Goal: Transaction & Acquisition: Purchase product/service

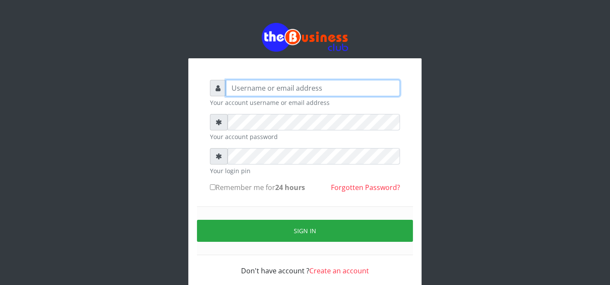
click at [272, 87] on input "text" at bounding box center [313, 88] width 174 height 16
type input "father"
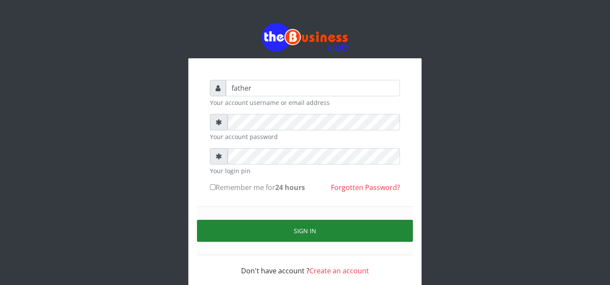
click at [290, 230] on button "Sign in" at bounding box center [305, 231] width 216 height 22
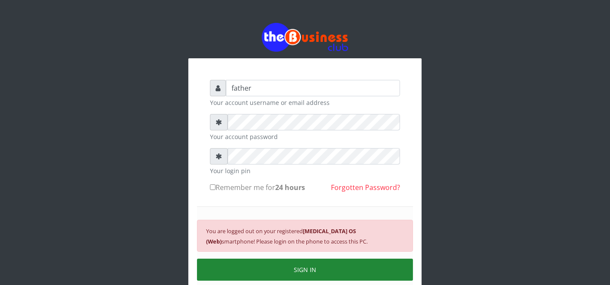
click at [277, 270] on button "SIGN IN" at bounding box center [305, 270] width 216 height 22
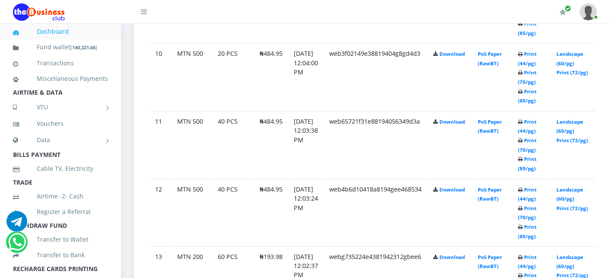
scroll to position [1133, 0]
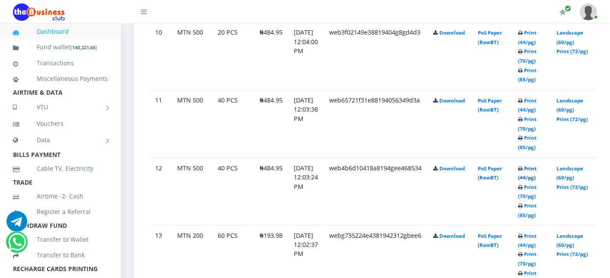
click at [537, 165] on link "Print (44/pg)" at bounding box center [527, 173] width 19 height 16
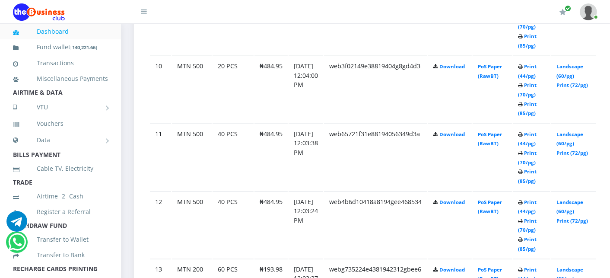
scroll to position [1133, 0]
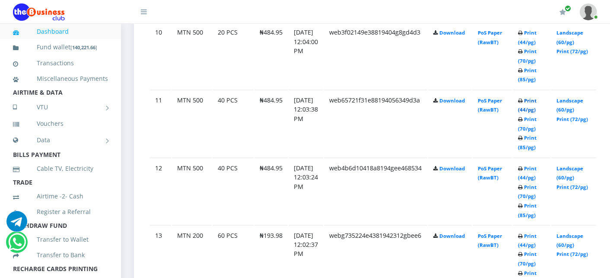
click at [537, 97] on link "Print (44/pg)" at bounding box center [527, 105] width 19 height 16
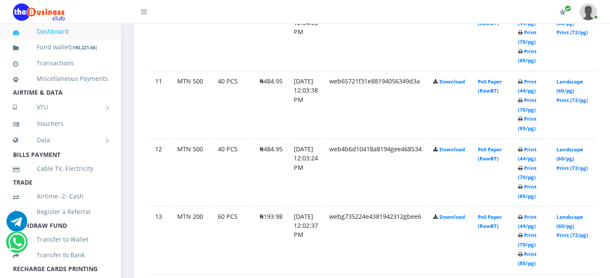
scroll to position [1171, 0]
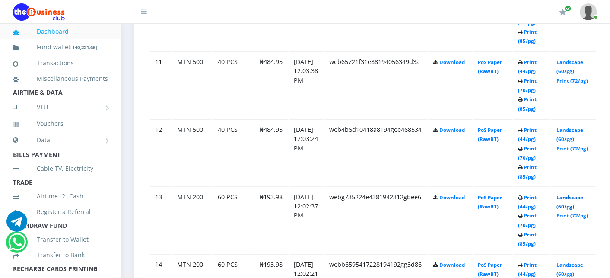
click at [583, 194] on link "Landscape (60/pg)" at bounding box center [570, 202] width 27 height 16
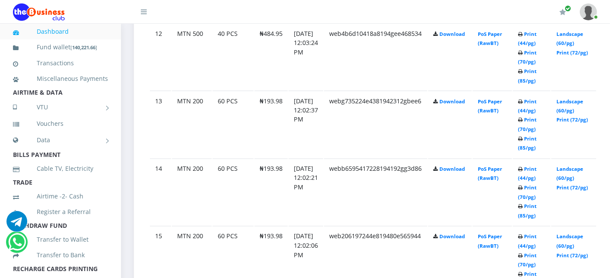
scroll to position [1286, 0]
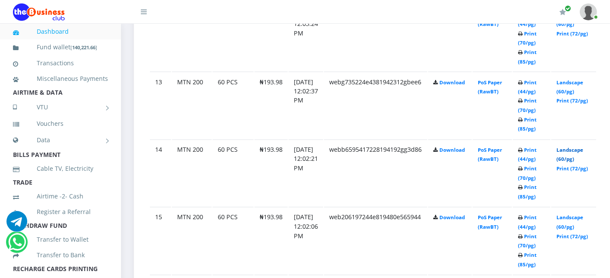
click at [573, 147] on link "Landscape (60/pg)" at bounding box center [570, 155] width 27 height 16
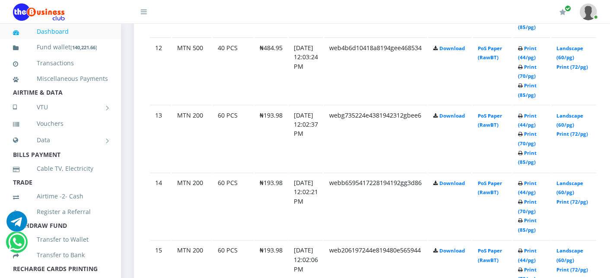
scroll to position [1286, 0]
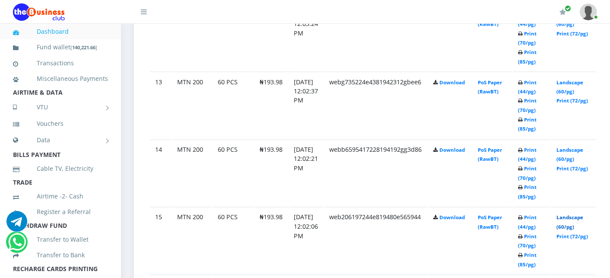
click at [583, 214] on link "Landscape (60/pg)" at bounding box center [570, 222] width 27 height 16
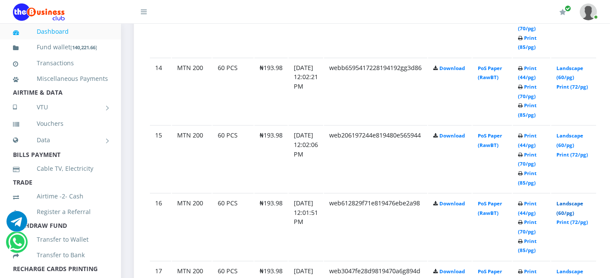
click at [575, 201] on link "Landscape (60/pg)" at bounding box center [570, 209] width 27 height 16
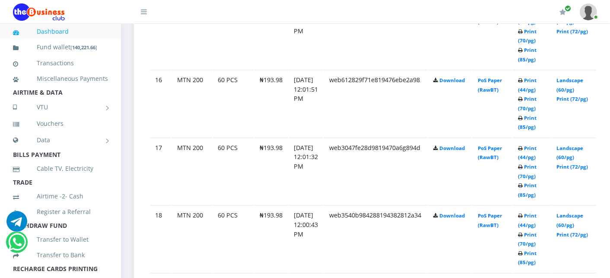
scroll to position [1584, 0]
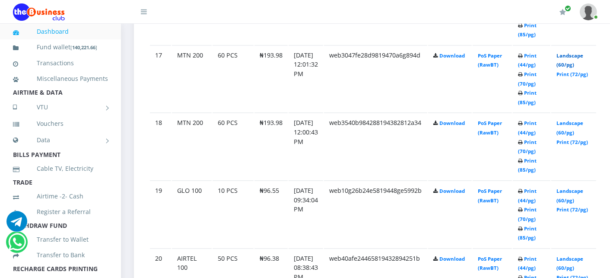
click at [583, 52] on link "Landscape (60/pg)" at bounding box center [570, 60] width 27 height 16
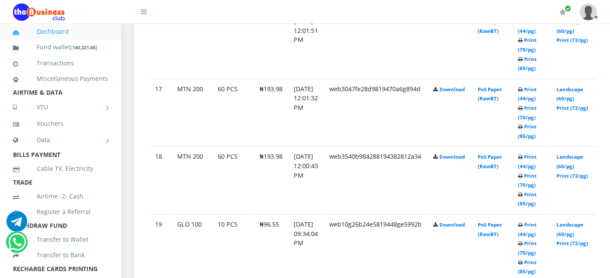
scroll to position [1584, 0]
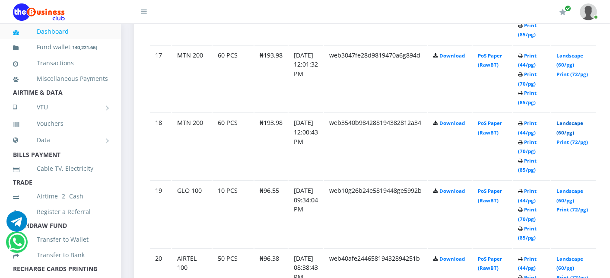
click at [574, 120] on link "Landscape (60/pg)" at bounding box center [570, 128] width 27 height 16
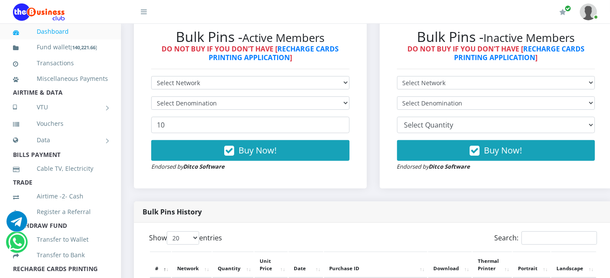
scroll to position [264, 0]
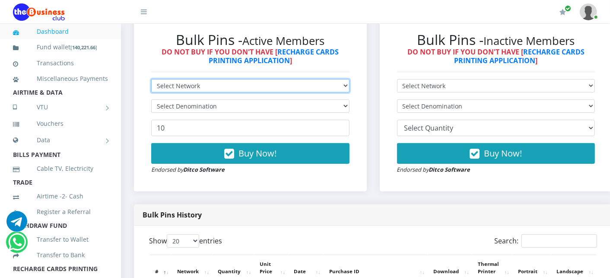
click at [236, 88] on select "Select Network MTN Globacom 9Mobile Airtel" at bounding box center [250, 85] width 198 height 13
select select "Airtel"
click at [151, 80] on select "Select Network MTN Globacom 9Mobile Airtel" at bounding box center [250, 85] width 198 height 13
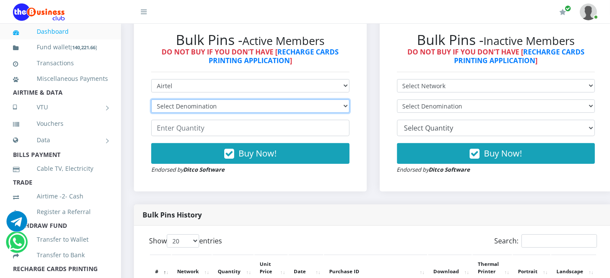
click at [213, 106] on select "Select Denomination Airtel NGN100 - ₦96.38 Airtel NGN200 - ₦192.76 Airtel NGN50…" at bounding box center [250, 105] width 198 height 13
select select "963.8-1000"
click at [151, 100] on select "Select Denomination Airtel NGN100 - ₦96.38 Airtel NGN200 - ₦192.76 Airtel NGN50…" at bounding box center [250, 105] width 198 height 13
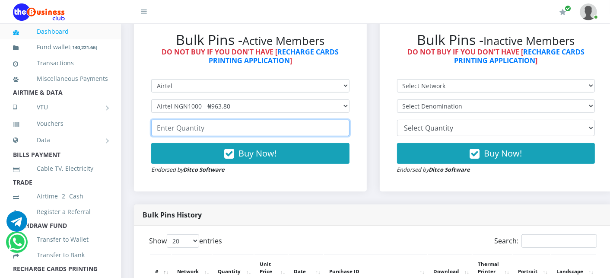
click at [188, 126] on input "number" at bounding box center [250, 128] width 198 height 16
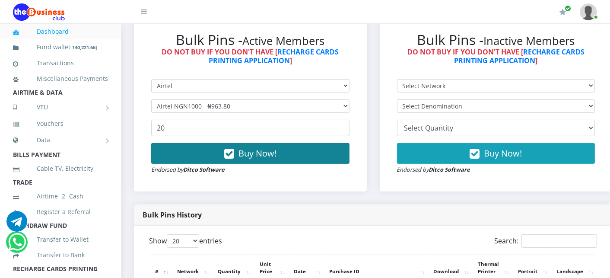
click at [188, 150] on button "Buy Now!" at bounding box center [250, 153] width 198 height 21
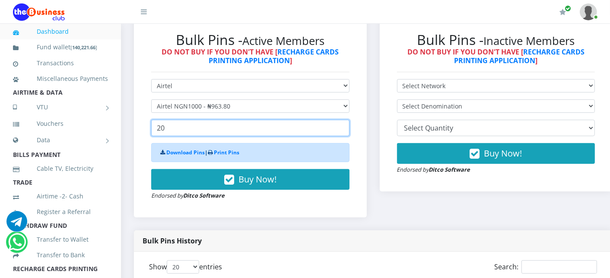
click at [175, 133] on input "20" at bounding box center [250, 128] width 198 height 16
type input "2"
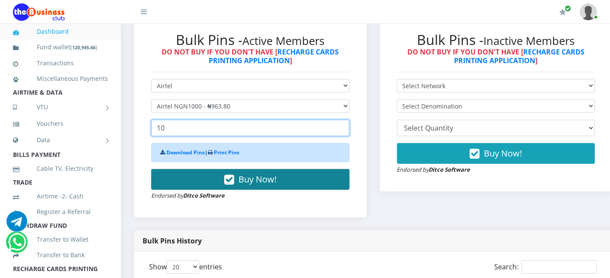
type input "10"
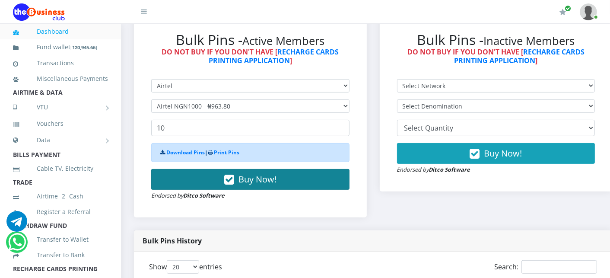
click at [179, 176] on button "Buy Now!" at bounding box center [250, 179] width 198 height 21
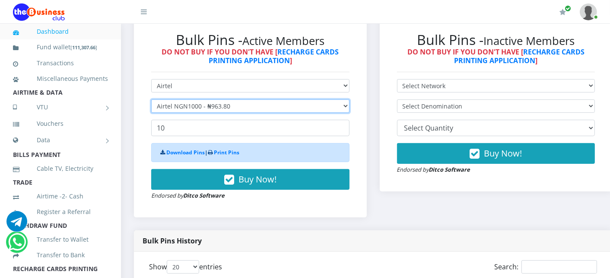
click at [204, 106] on select "Select Denomination Airtel NGN100 - ₦96.38 Airtel NGN200 - ₦192.76 Airtel NGN50…" at bounding box center [250, 105] width 198 height 13
select select "481.9-500"
click at [151, 100] on select "Select Denomination Airtel NGN100 - ₦96.38 Airtel NGN200 - ₦192.76 Airtel NGN50…" at bounding box center [250, 105] width 198 height 13
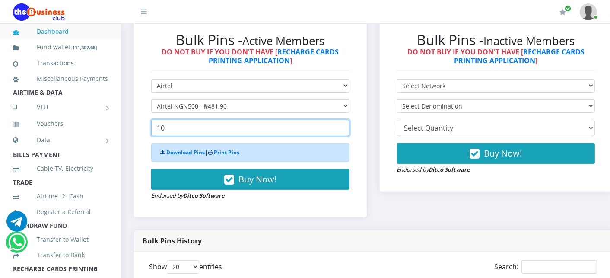
click at [179, 134] on input "10" at bounding box center [250, 128] width 198 height 16
type input "1"
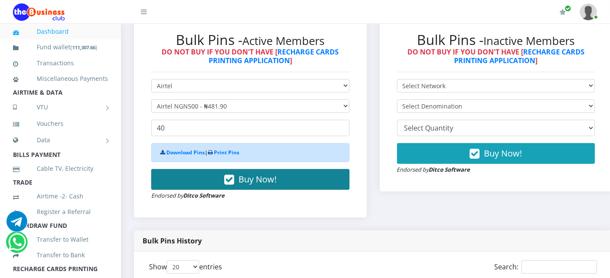
click at [179, 174] on button "Buy Now!" at bounding box center [250, 179] width 198 height 21
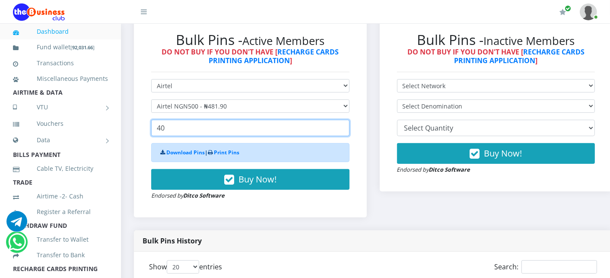
click at [173, 130] on input "40" at bounding box center [250, 128] width 198 height 16
type input "4"
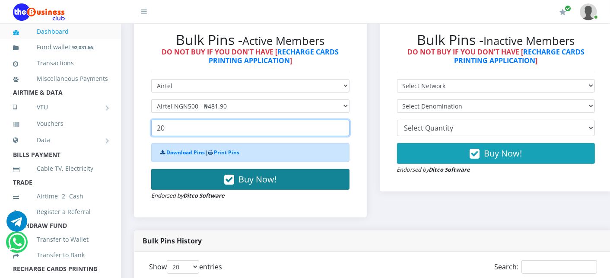
type input "20"
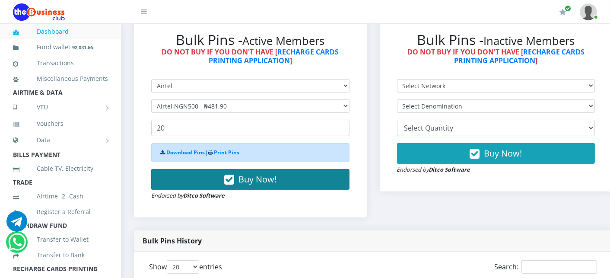
click at [172, 180] on button "Buy Now!" at bounding box center [250, 179] width 198 height 21
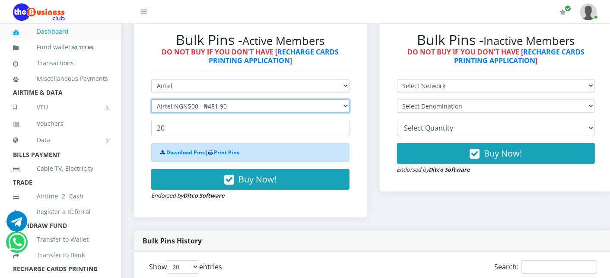
click at [182, 107] on select "Select Denomination Airtel NGN100 - ₦96.38 Airtel NGN200 - ₦192.76 Airtel NGN50…" at bounding box center [250, 105] width 198 height 13
select select "192.76-200"
click at [151, 100] on select "Select Denomination Airtel NGN100 - ₦96.38 Airtel NGN200 - ₦192.76 Airtel NGN50…" at bounding box center [250, 105] width 198 height 13
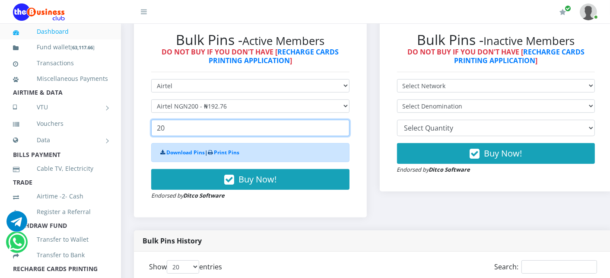
click at [170, 133] on input "20" at bounding box center [250, 128] width 198 height 16
type input "2"
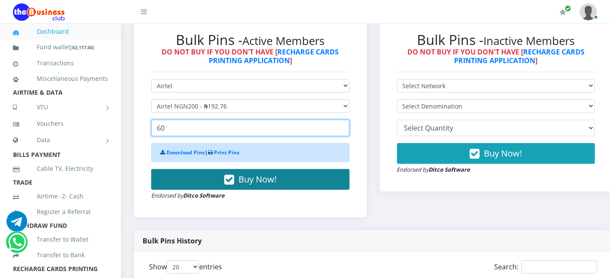
type input "60"
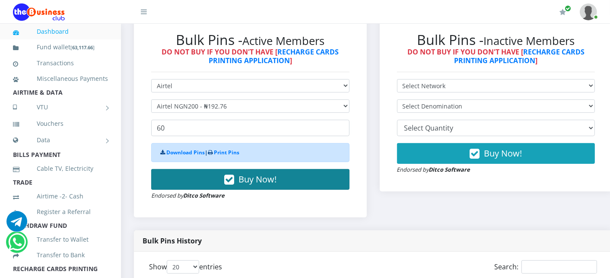
click at [176, 175] on button "Buy Now!" at bounding box center [250, 179] width 198 height 21
click at [248, 179] on span "Buy Now!" at bounding box center [258, 179] width 38 height 12
click at [248, 183] on span "Buy Now!" at bounding box center [258, 179] width 38 height 12
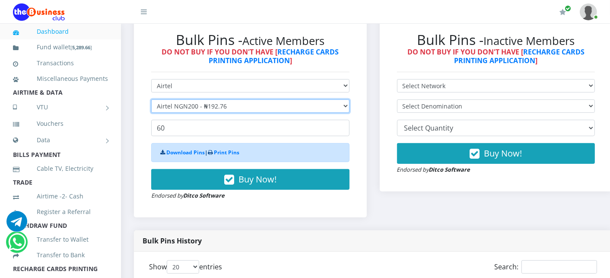
click at [216, 105] on select "Select Denomination Airtel NGN100 - ₦96.38 Airtel NGN200 - ₦192.76 Airtel NGN50…" at bounding box center [250, 105] width 198 height 13
select select "96.38-100"
click at [151, 100] on select "Select Denomination Airtel NGN100 - ₦96.38 Airtel NGN200 - ₦192.76 Airtel NGN50…" at bounding box center [250, 105] width 198 height 13
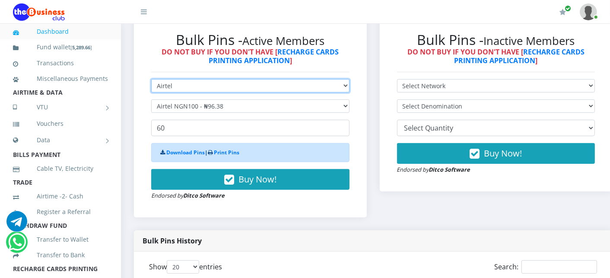
click at [208, 83] on select "Select Network MTN Globacom 9Mobile Airtel" at bounding box center [250, 85] width 198 height 13
select select "MTN"
click at [151, 80] on select "Select Network MTN Globacom 9Mobile Airtel" at bounding box center [250, 85] width 198 height 13
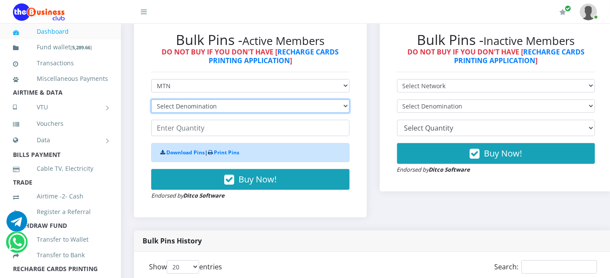
click at [192, 106] on select "Select Denomination MTN NGN100 - ₦96.99 MTN NGN200 - ₦193.98 MTN NGN400 - ₦387.…" at bounding box center [250, 105] width 198 height 13
select select "96.99-100"
click at [151, 100] on select "Select Denomination MTN NGN100 - ₦96.99 MTN NGN200 - ₦193.98 MTN NGN400 - ₦387.…" at bounding box center [250, 105] width 198 height 13
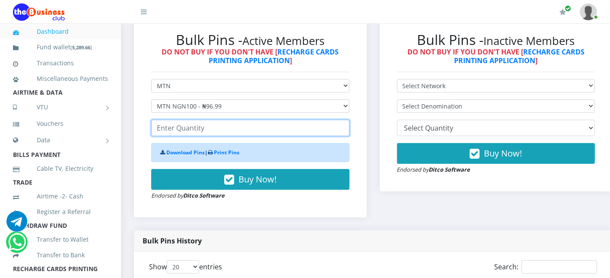
click at [180, 132] on input "number" at bounding box center [250, 128] width 198 height 16
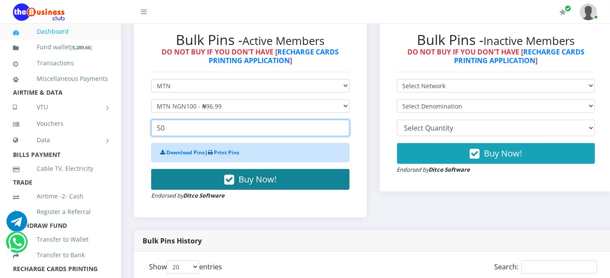
type input "50"
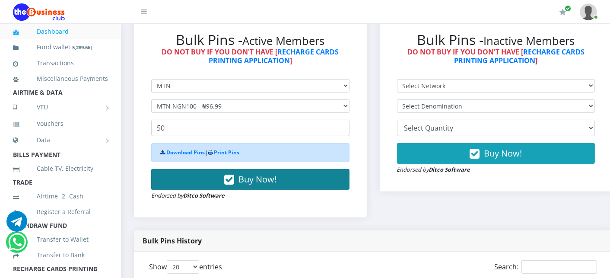
click at [184, 178] on button "Buy Now!" at bounding box center [250, 179] width 198 height 21
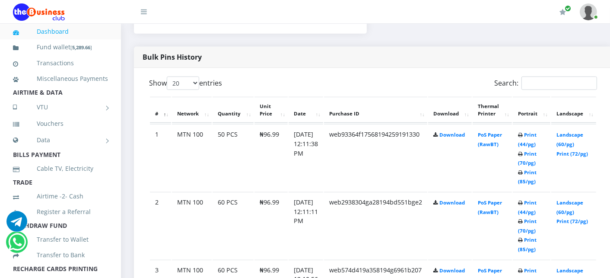
scroll to position [456, 0]
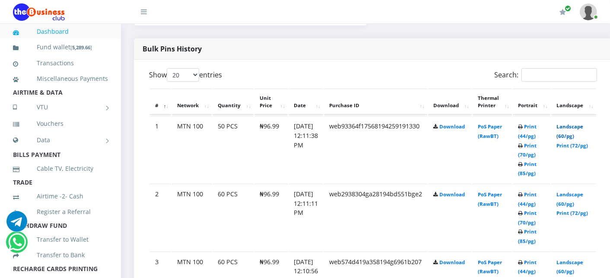
click at [583, 126] on link "Landscape (60/pg)" at bounding box center [570, 131] width 27 height 16
click at [580, 127] on link "Landscape (60/pg)" at bounding box center [570, 131] width 27 height 16
click at [582, 194] on link "Landscape (60/pg)" at bounding box center [570, 199] width 27 height 16
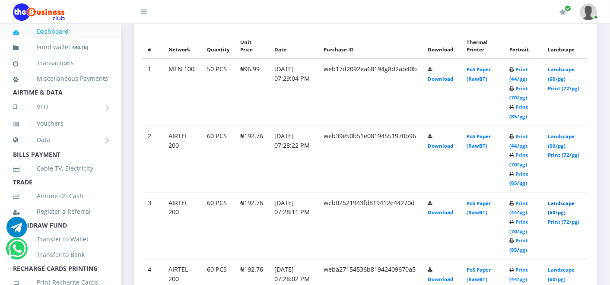
scroll to position [427, 0]
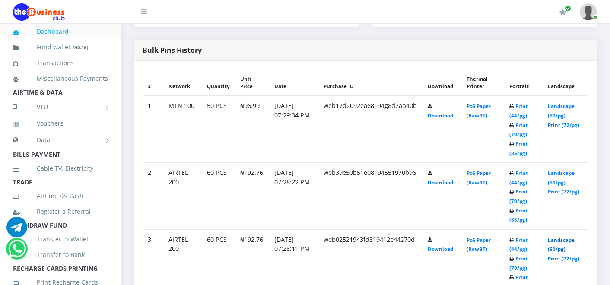
click at [572, 240] on link "Landscape (60/pg)" at bounding box center [561, 245] width 27 height 16
